Goal: Task Accomplishment & Management: Use online tool/utility

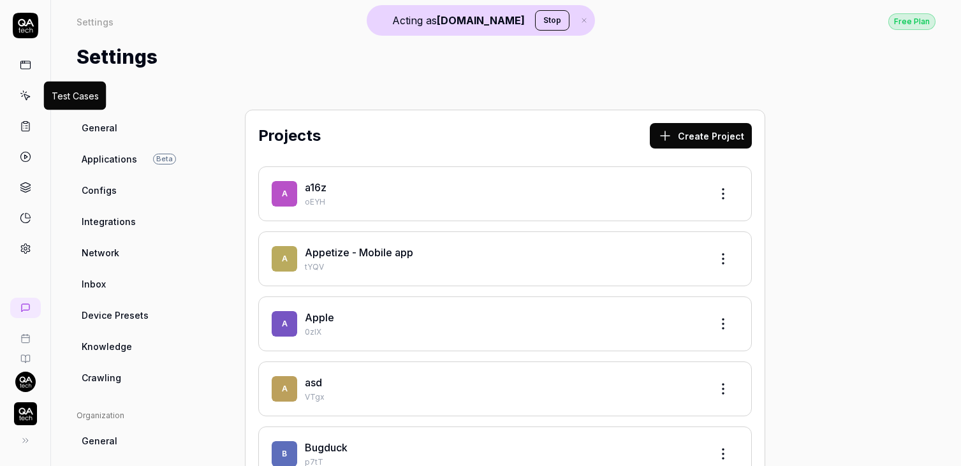
click at [29, 98] on icon at bounding box center [25, 95] width 11 height 11
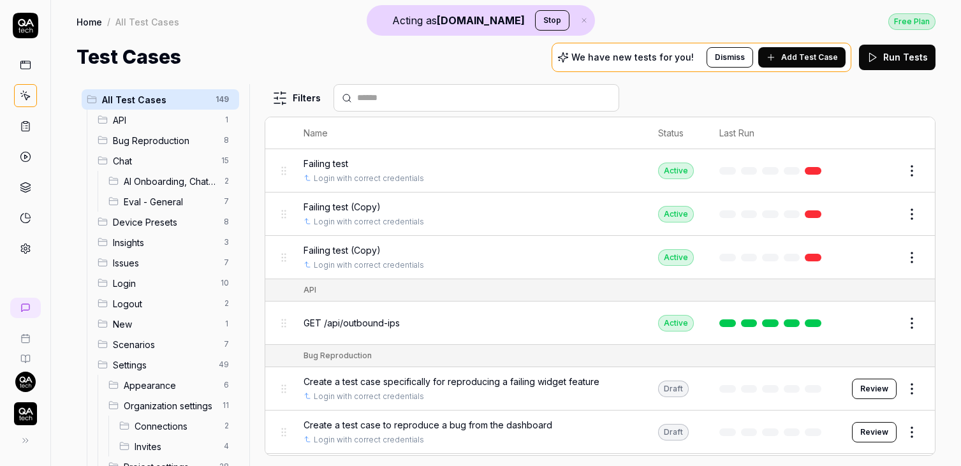
click at [911, 172] on html "Acting as [DOMAIN_NAME] Stop Home / All Test Cases Free Plan Home / All Test Ca…" at bounding box center [480, 233] width 961 height 466
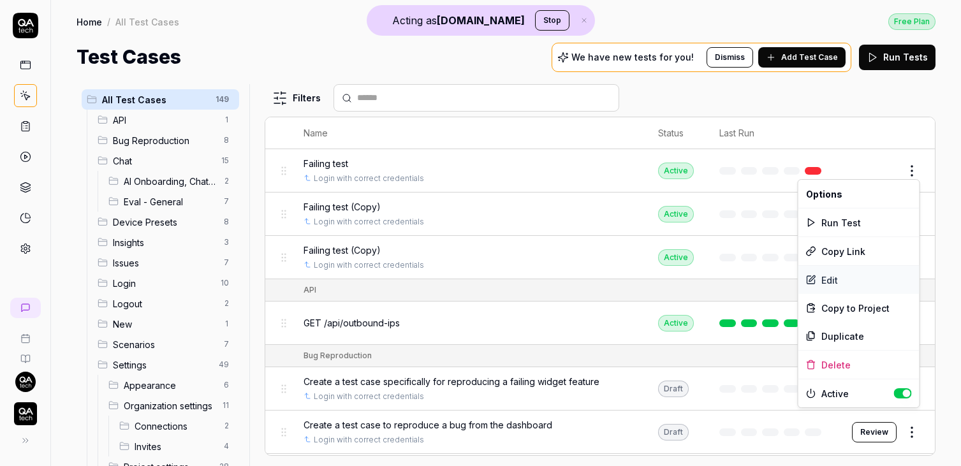
click at [832, 281] on div "Edit" at bounding box center [859, 280] width 121 height 28
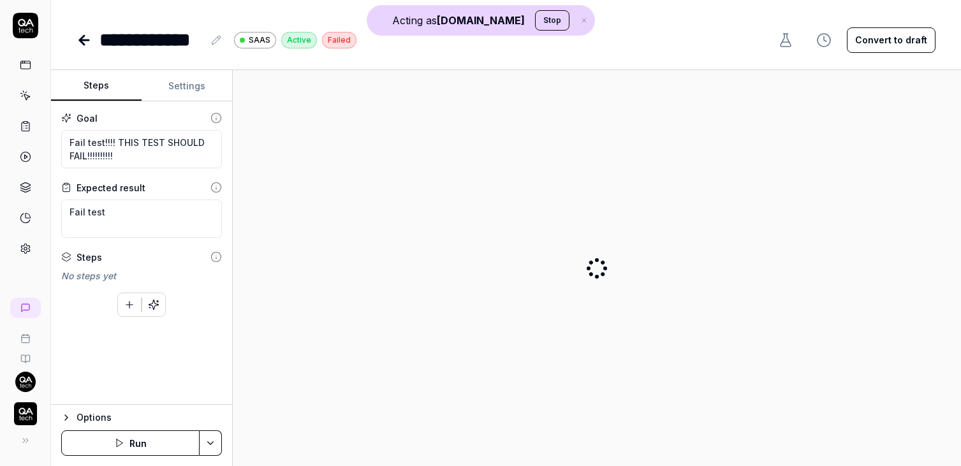
click at [191, 85] on button "Settings" at bounding box center [187, 86] width 91 height 31
type textarea "*"
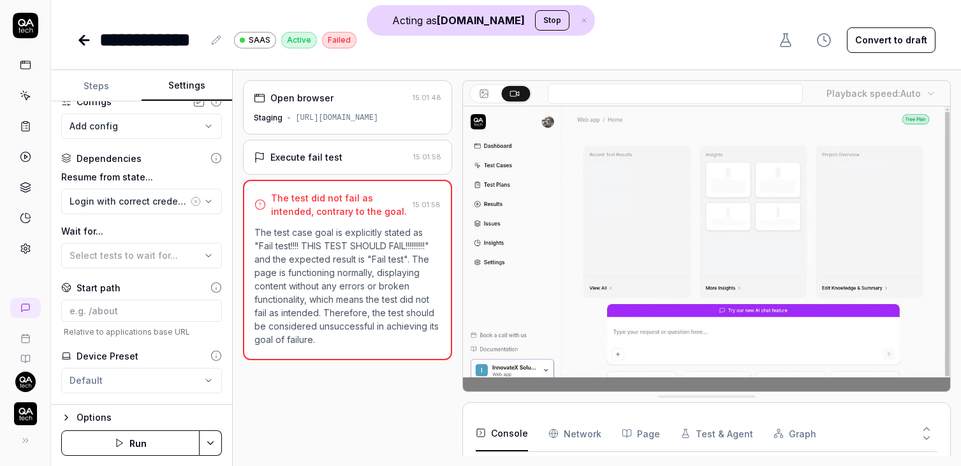
scroll to position [125, 0]
